Goal: Find specific page/section: Find specific page/section

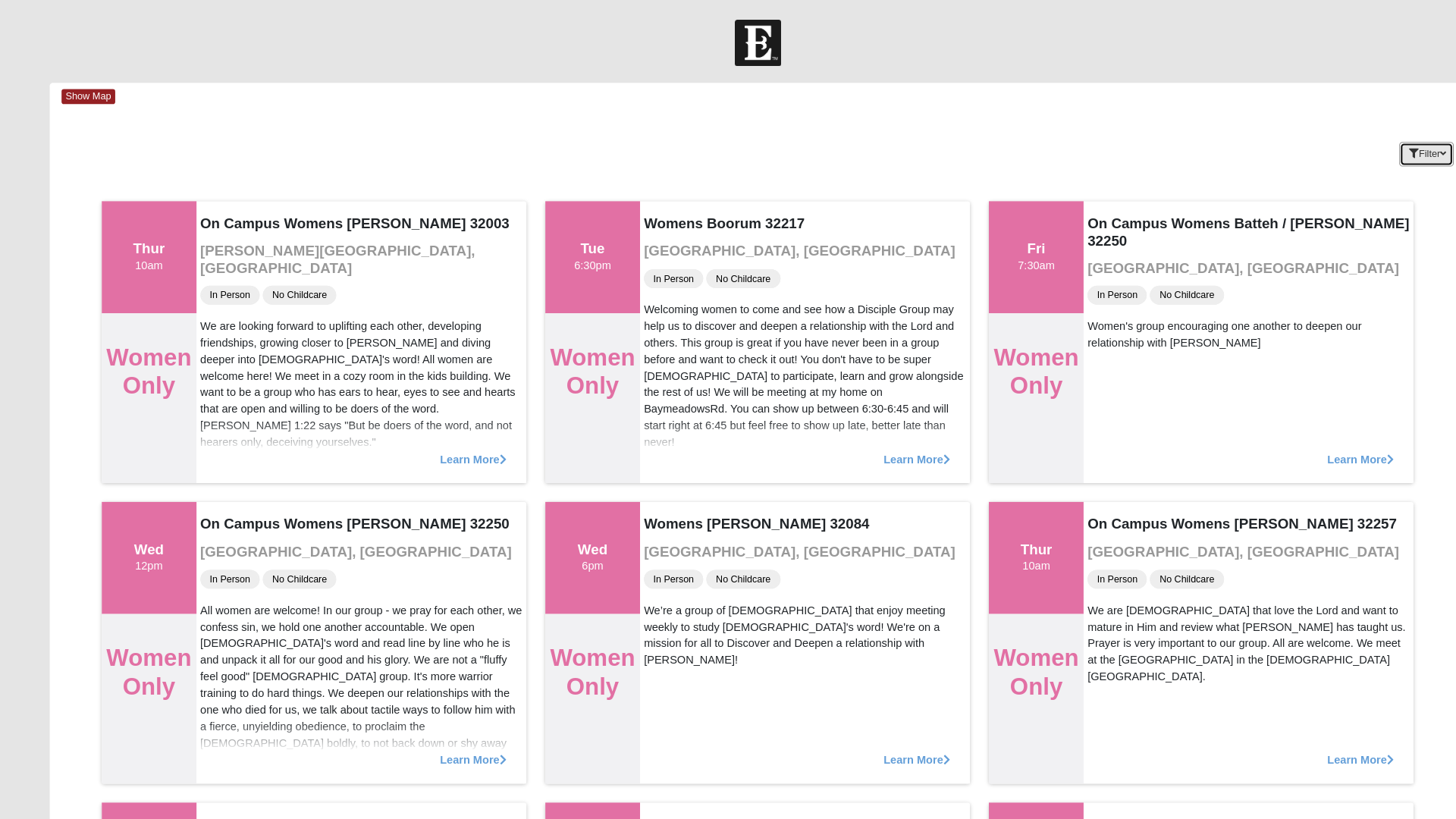
click at [1370, 147] on button "Filter" at bounding box center [1371, 148] width 53 height 24
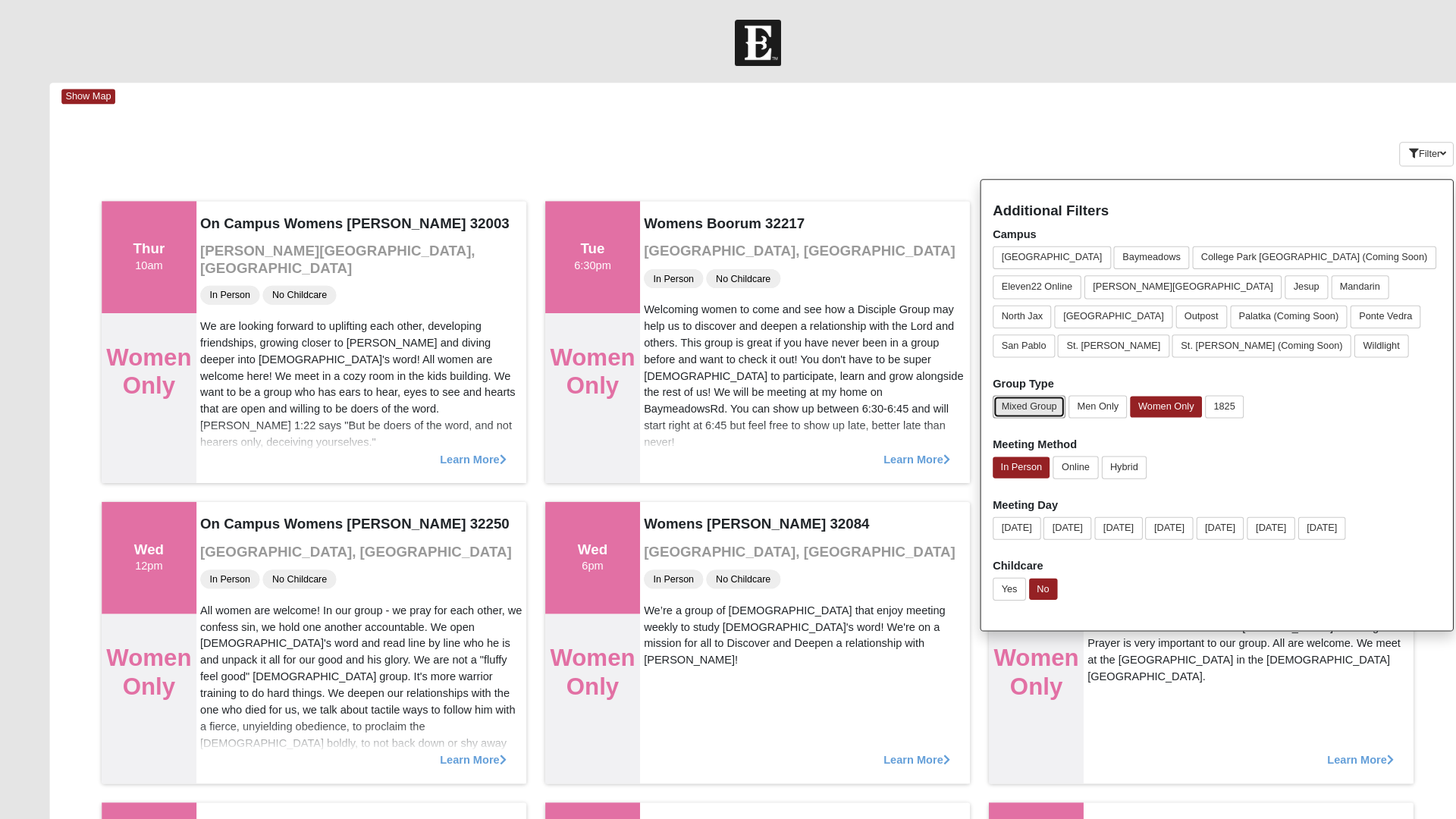
click at [998, 389] on button "Mixed Group" at bounding box center [988, 391] width 70 height 22
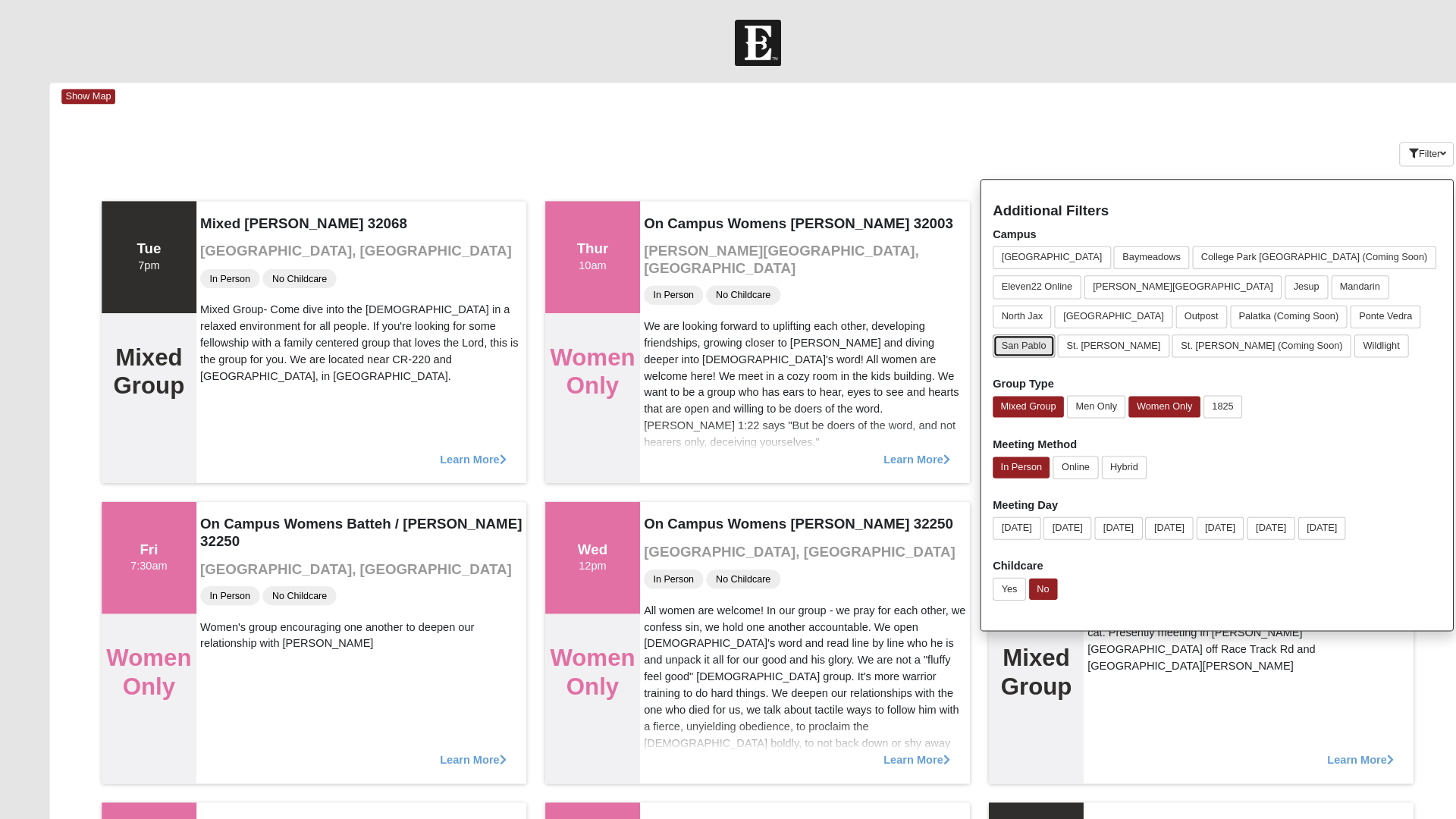
click at [1014, 321] on button "San Pablo" at bounding box center [984, 332] width 60 height 22
click at [1137, 390] on button "Women Only" at bounding box center [1119, 390] width 69 height 21
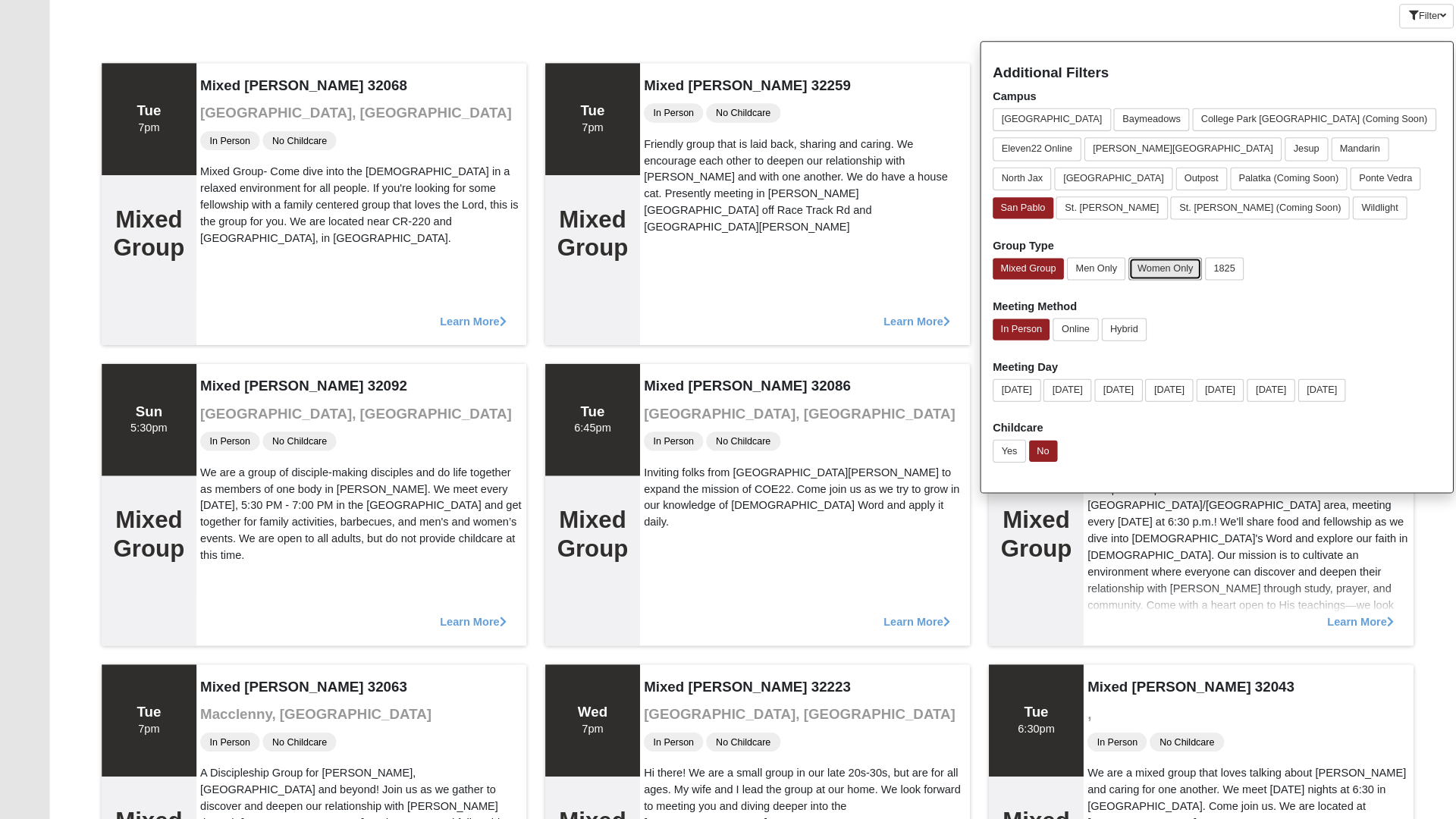
scroll to position [120, 0]
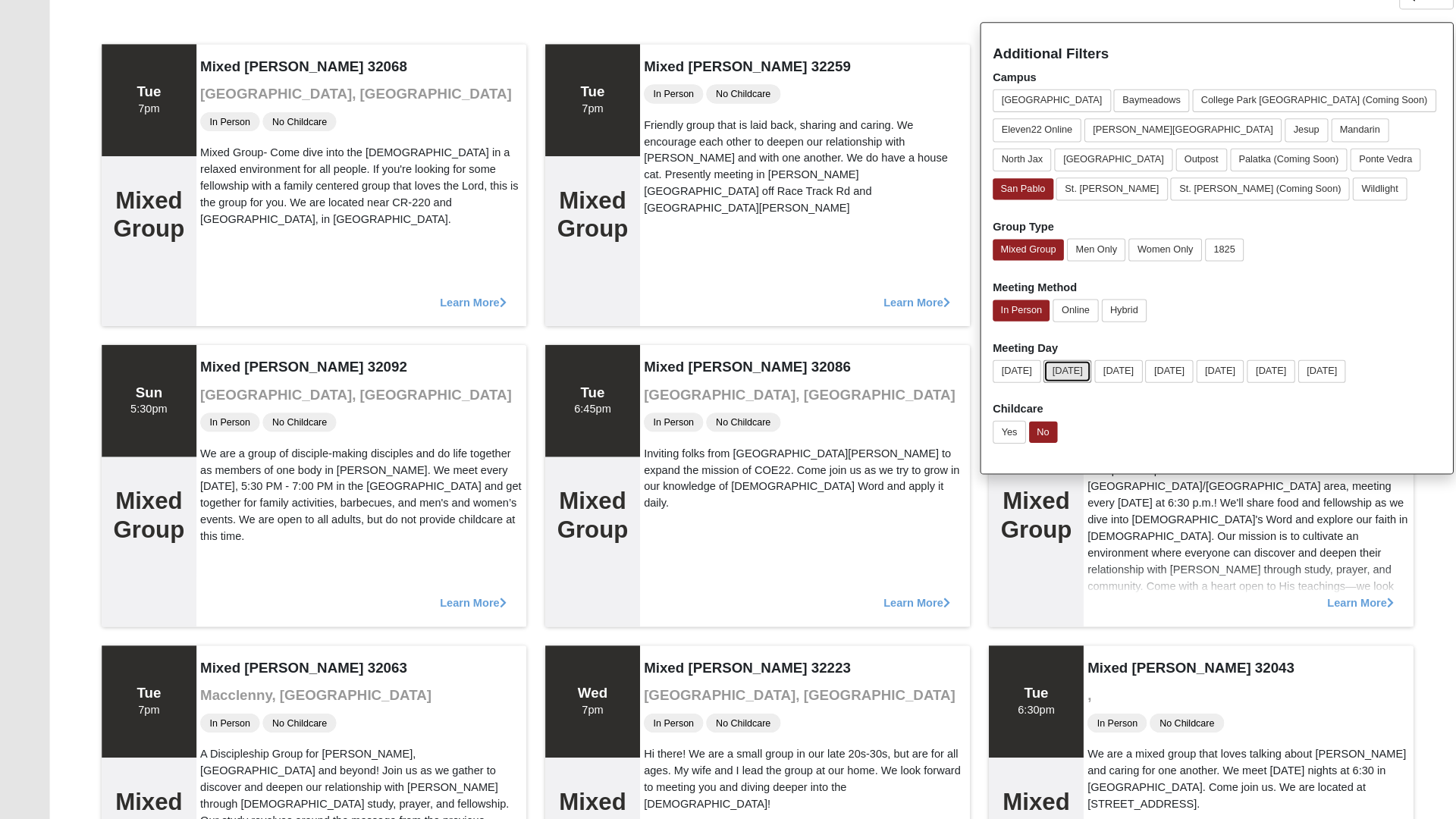
click at [1035, 386] on button "[DATE]" at bounding box center [1026, 388] width 46 height 22
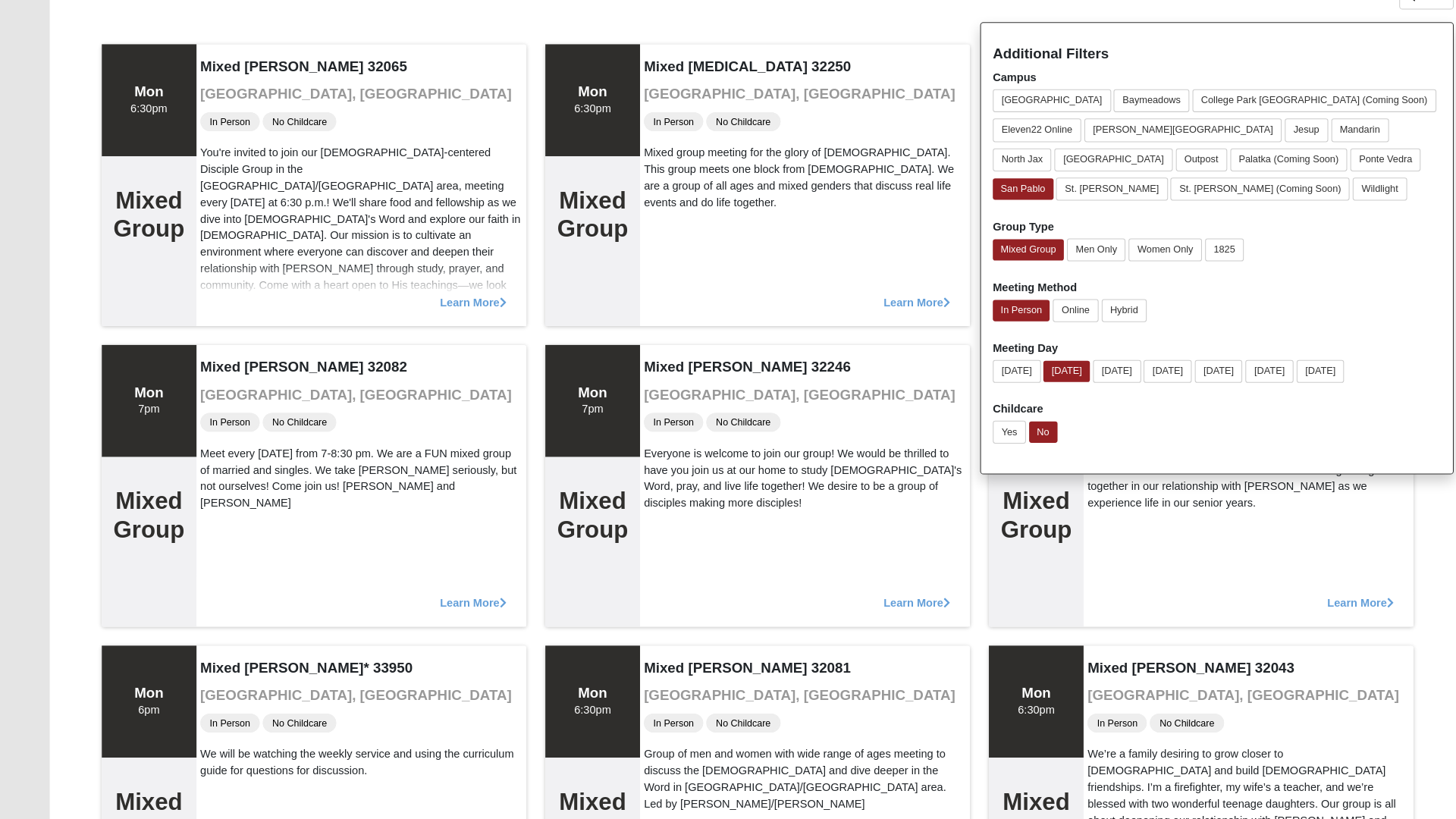
click at [822, 217] on div "Mixed group meeting for the glory of [DEMOGRAPHIC_DATA]. This group meets one b…" at bounding box center [774, 202] width 309 height 64
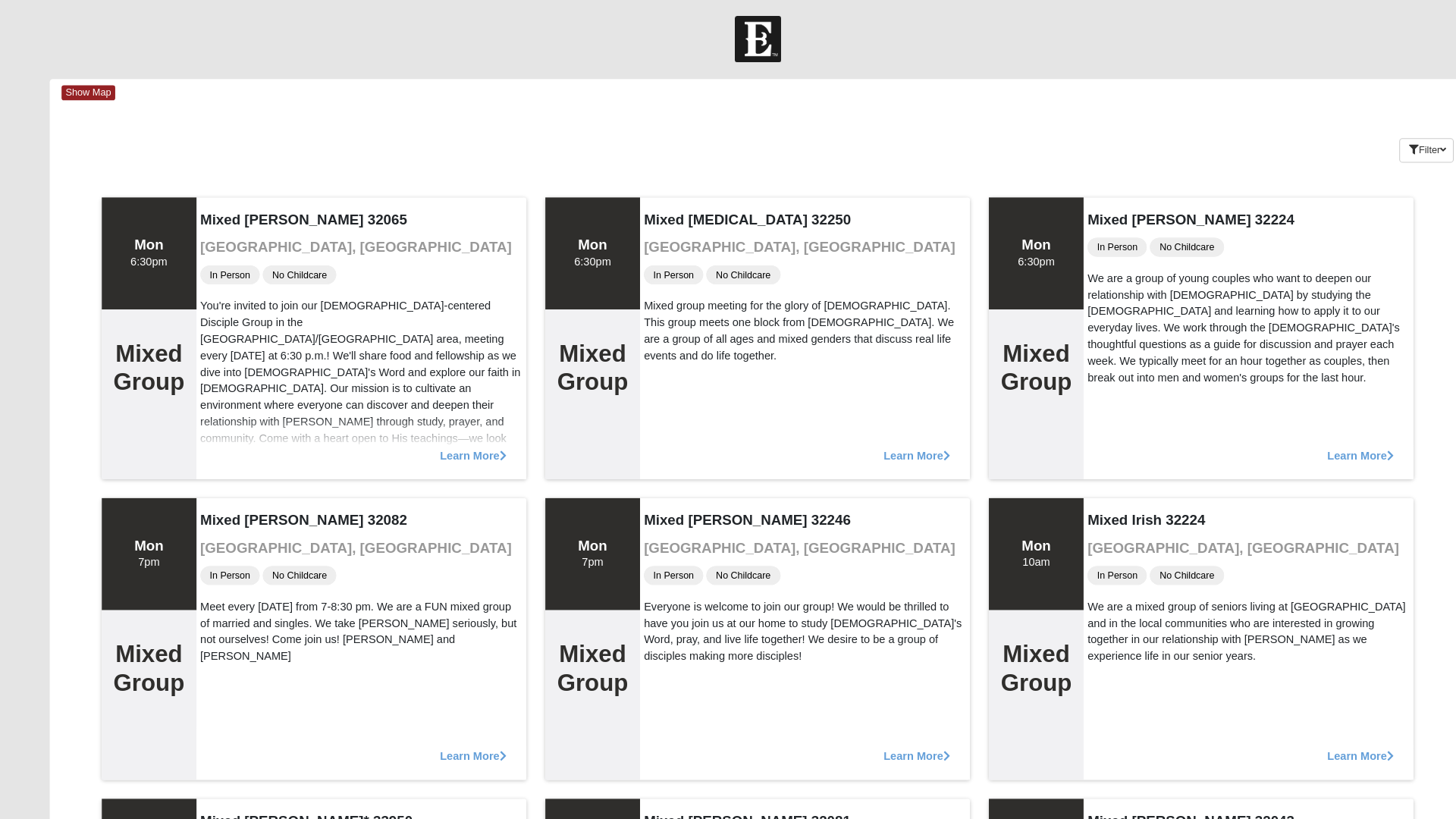
scroll to position [0, 0]
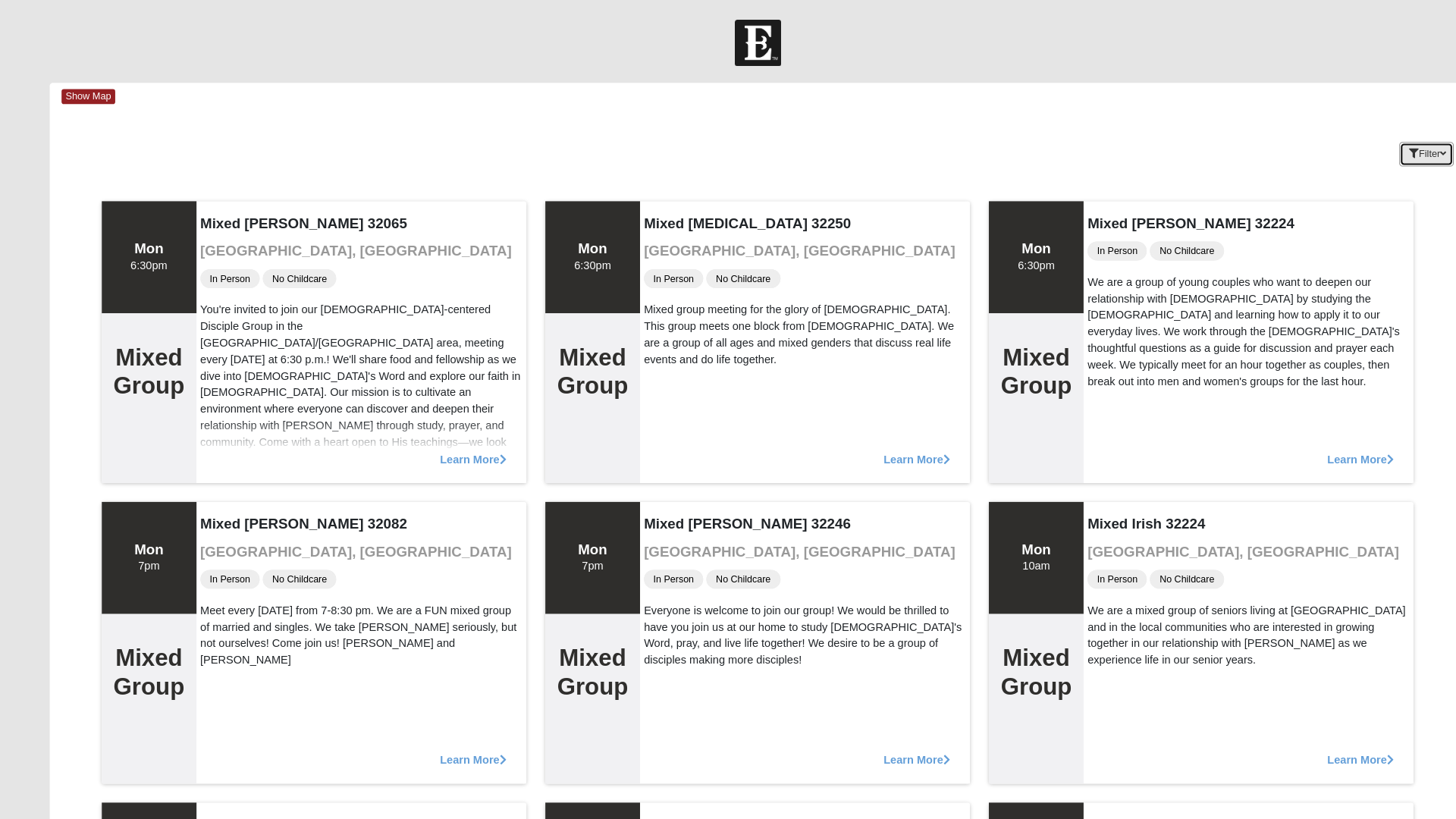
click at [1355, 148] on icon "button" at bounding box center [1359, 148] width 9 height 9
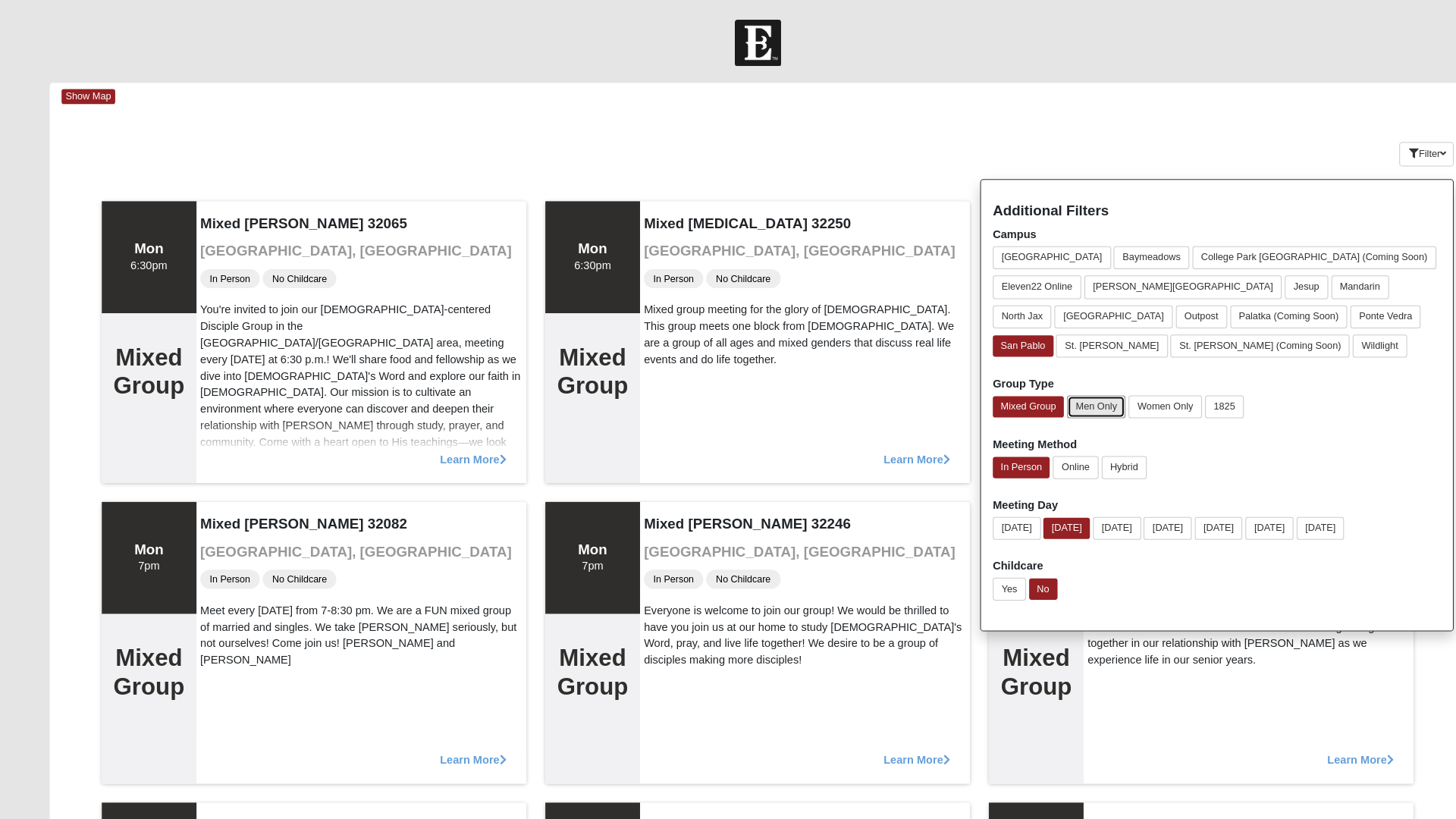
click at [1067, 380] on button "Men Only" at bounding box center [1054, 391] width 56 height 22
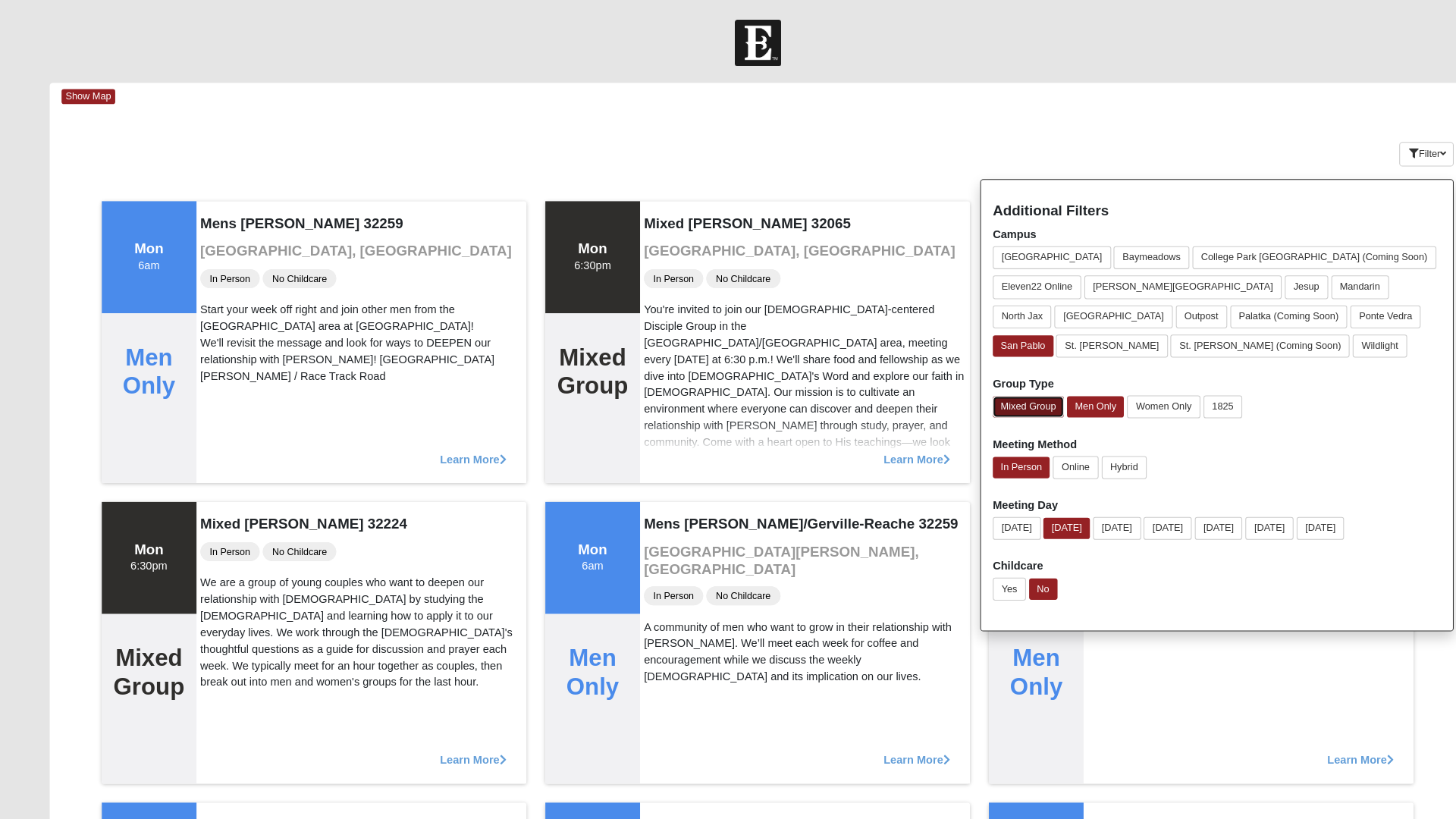
click at [986, 391] on button "Mixed Group" at bounding box center [987, 390] width 68 height 21
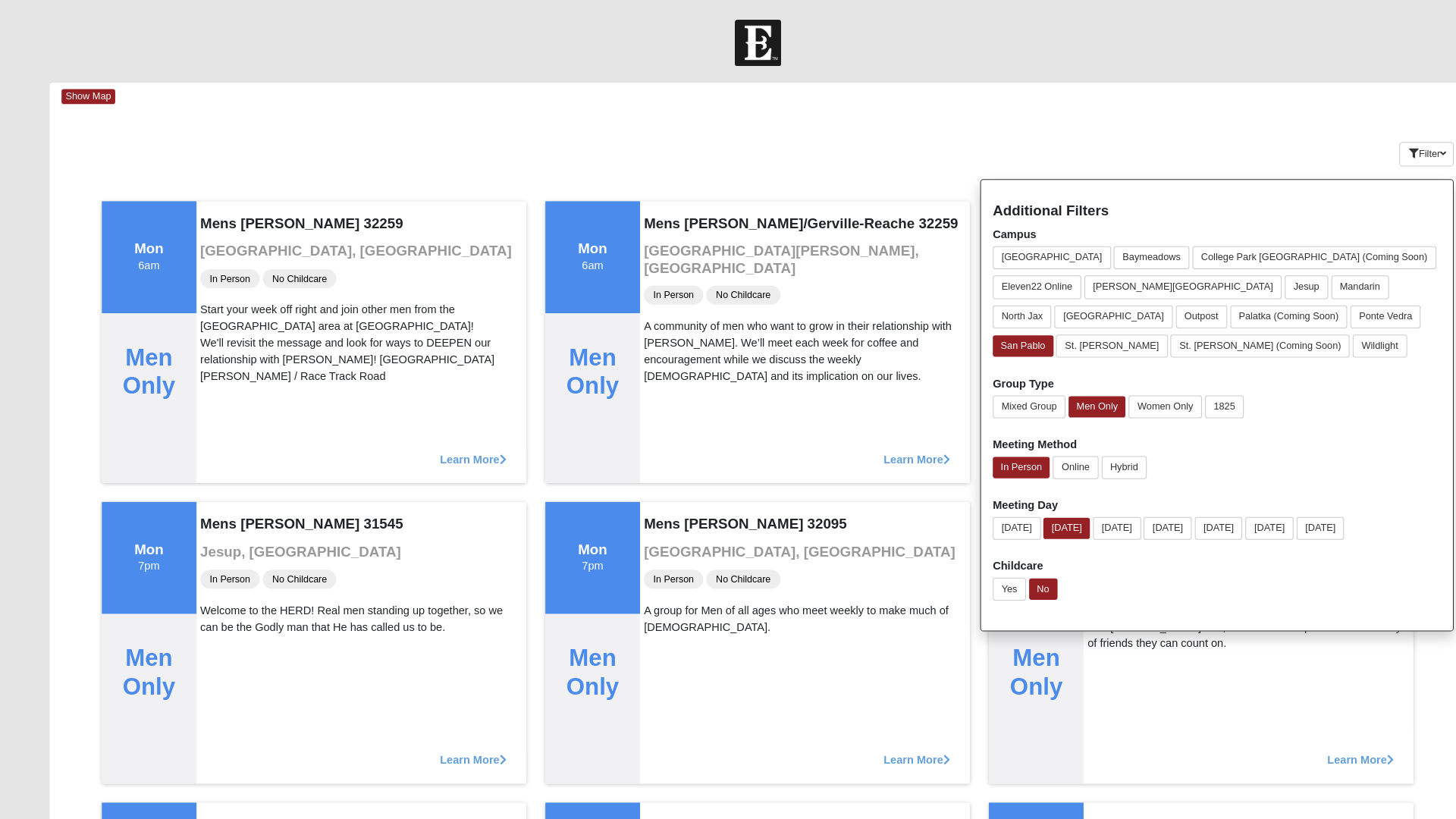
click at [1158, 100] on div "Show Map" at bounding box center [733, 93] width 1350 height 26
